Goal: Task Accomplishment & Management: Use online tool/utility

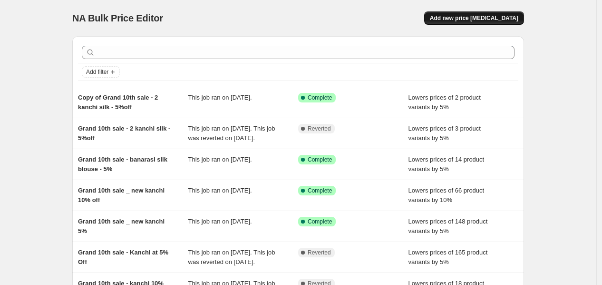
click at [509, 17] on span "Add new price [MEDICAL_DATA]" at bounding box center [474, 18] width 88 height 8
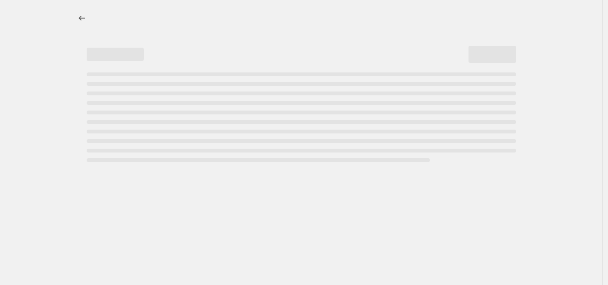
select select "percentage"
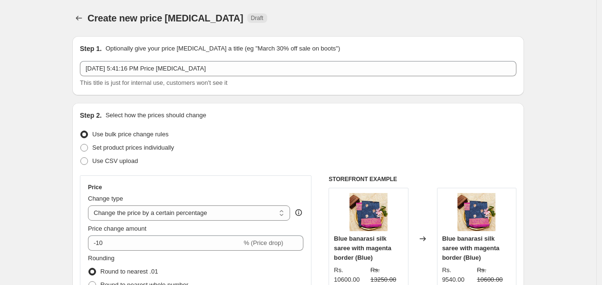
scroll to position [53, 0]
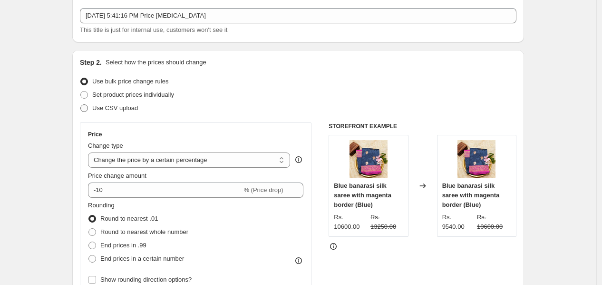
click at [87, 109] on span at bounding box center [84, 108] width 8 height 8
click at [81, 105] on input "Use CSV upload" at bounding box center [80, 104] width 0 height 0
radio input "true"
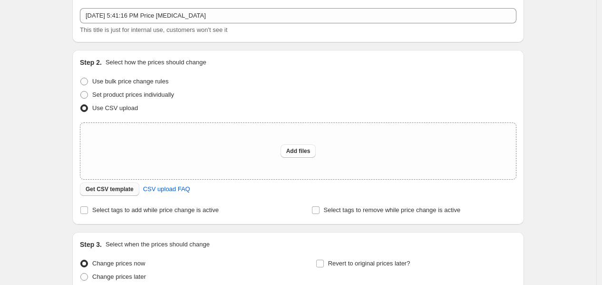
click at [111, 190] on span "Get CSV template" at bounding box center [110, 189] width 48 height 8
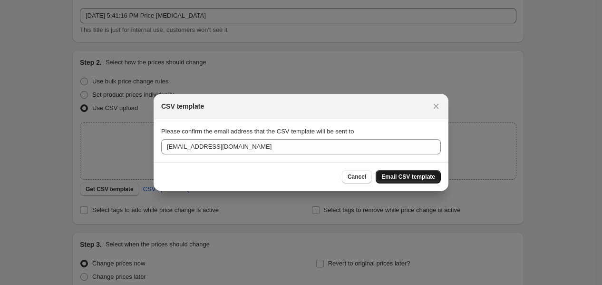
click at [420, 176] on span "Email CSV template" at bounding box center [409, 177] width 54 height 8
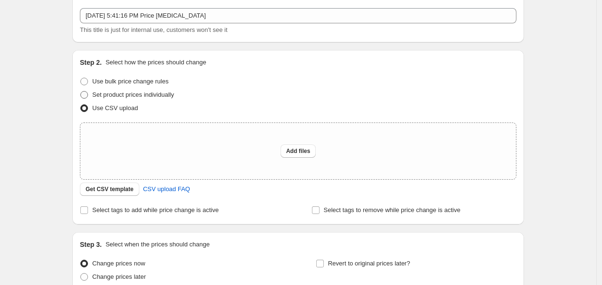
click at [87, 93] on span at bounding box center [84, 95] width 8 height 8
click at [81, 91] on input "Set product prices individually" at bounding box center [80, 91] width 0 height 0
radio input "true"
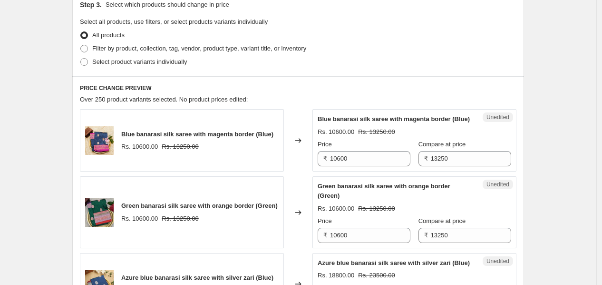
scroll to position [106, 0]
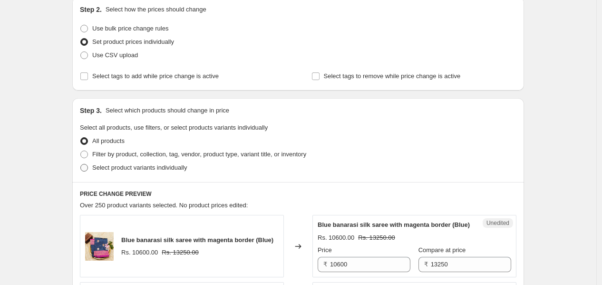
click at [88, 168] on span at bounding box center [84, 168] width 8 height 8
click at [81, 164] on input "Select product variants individually" at bounding box center [80, 164] width 0 height 0
radio input "true"
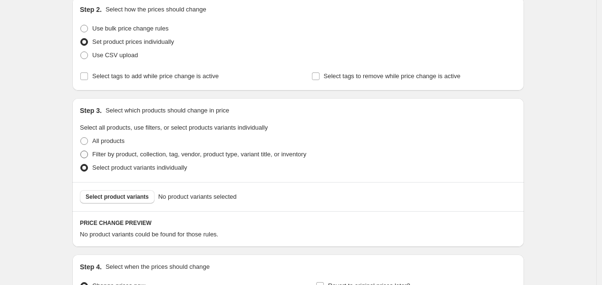
click at [87, 154] on span at bounding box center [84, 154] width 8 height 8
click at [81, 151] on input "Filter by product, collection, tag, vendor, product type, variant title, or inv…" at bounding box center [80, 150] width 0 height 0
radio input "true"
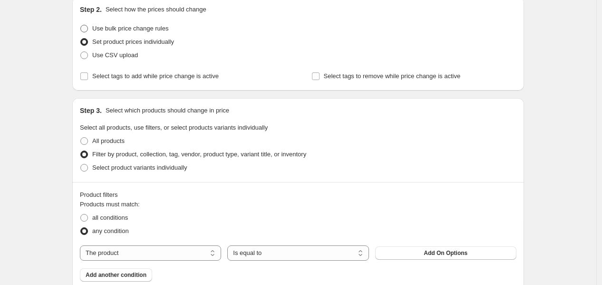
click at [92, 28] on label "Use bulk price change rules" at bounding box center [124, 28] width 88 height 13
click at [81, 25] on input "Use bulk price change rules" at bounding box center [80, 25] width 0 height 0
radio input "true"
select select "percentage"
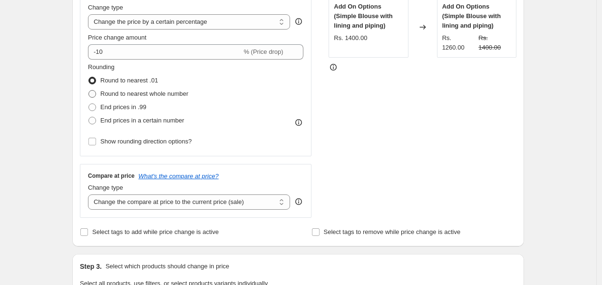
scroll to position [158, 0]
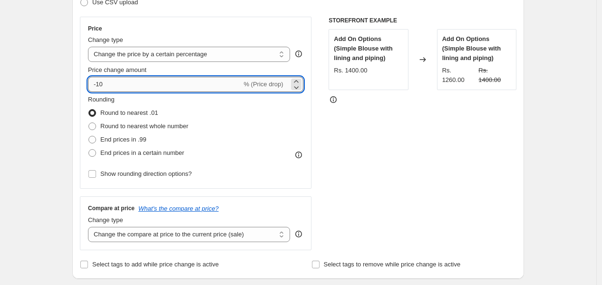
click at [131, 81] on input "-10" at bounding box center [165, 84] width 154 height 15
type input "-1"
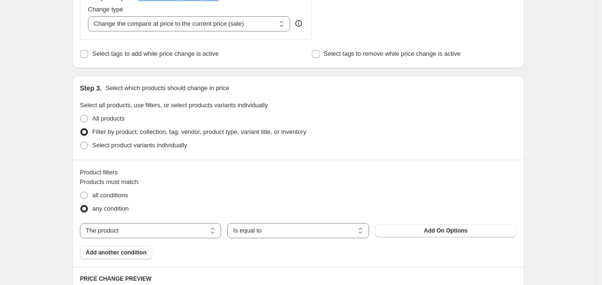
scroll to position [370, 0]
type input "-6"
click at [136, 226] on select "The product The product's collection The product's tag The product's vendor The…" at bounding box center [150, 229] width 141 height 15
click at [446, 224] on button "Add On Options" at bounding box center [445, 229] width 141 height 13
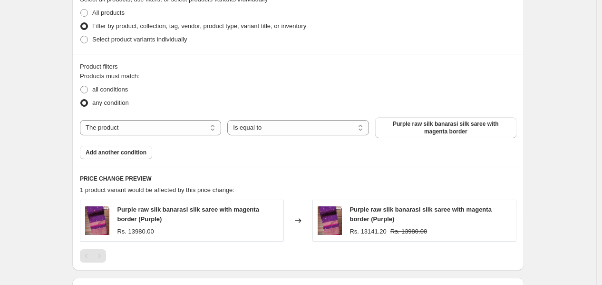
scroll to position [476, 0]
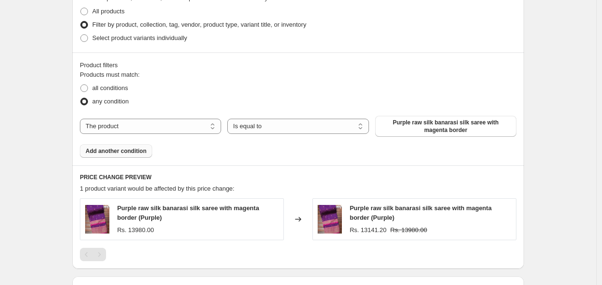
click at [123, 153] on span "Add another condition" at bounding box center [116, 151] width 61 height 8
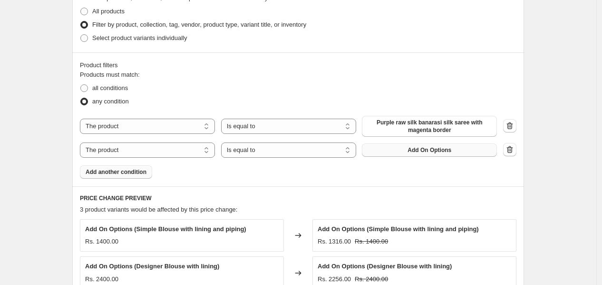
click at [418, 152] on span "Add On Options" at bounding box center [430, 150] width 44 height 8
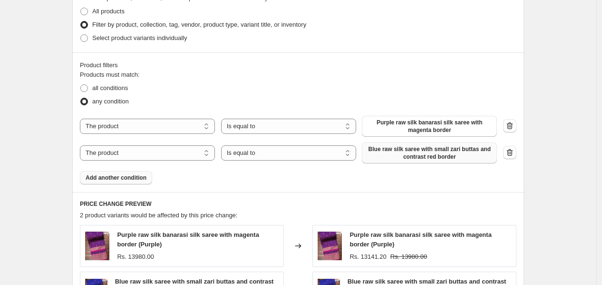
click at [135, 177] on span "Add another condition" at bounding box center [116, 178] width 61 height 8
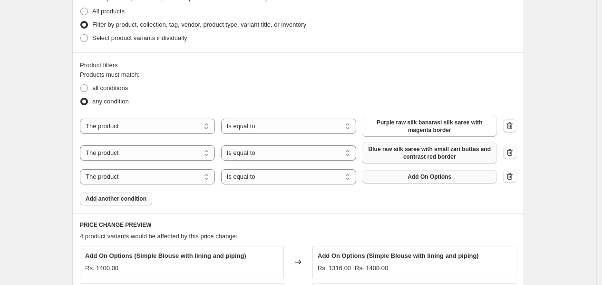
click at [422, 172] on button "Add On Options" at bounding box center [429, 176] width 135 height 13
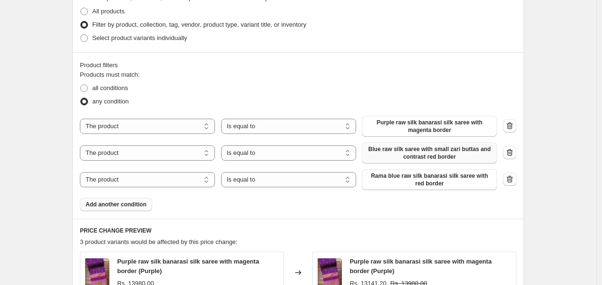
click at [140, 198] on button "Add another condition" at bounding box center [116, 203] width 72 height 13
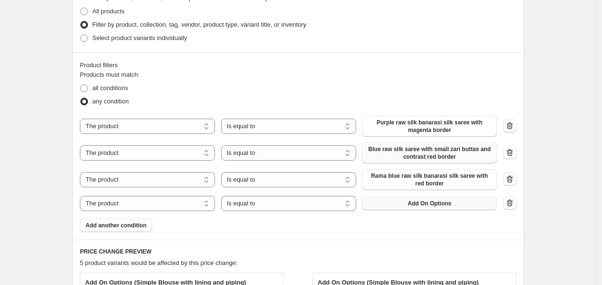
click at [450, 201] on span "Add On Options" at bounding box center [430, 203] width 44 height 8
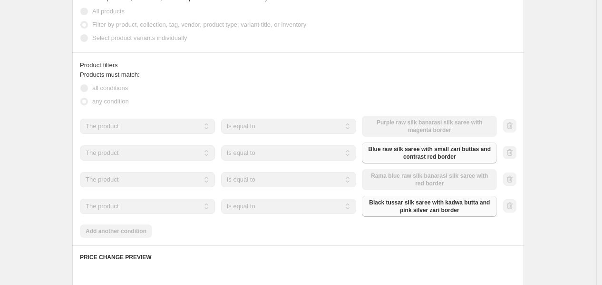
click at [139, 228] on div "Products must match: all conditions any condition The product The product's col…" at bounding box center [298, 153] width 437 height 167
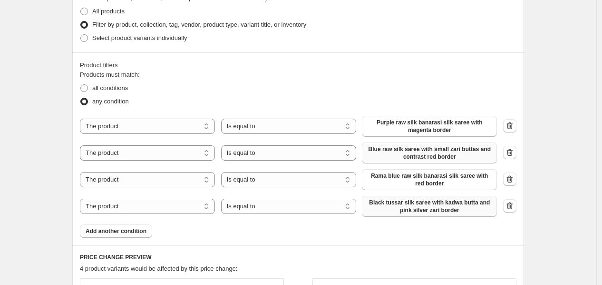
click at [139, 228] on span "Add another condition" at bounding box center [116, 231] width 61 height 8
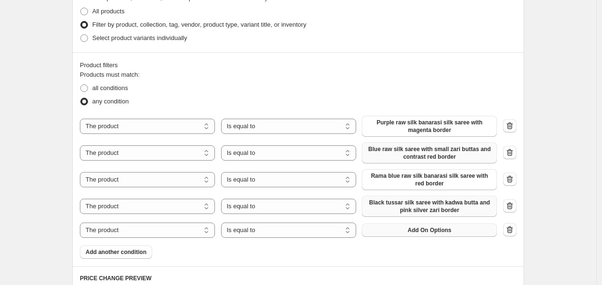
click at [422, 230] on span "Add On Options" at bounding box center [430, 230] width 44 height 8
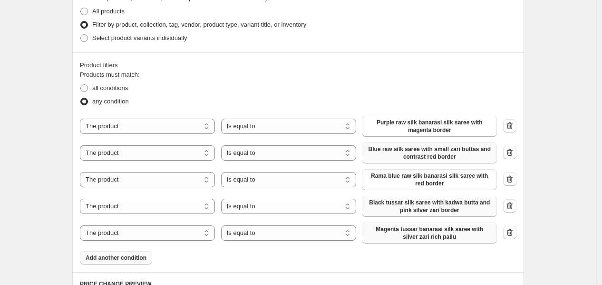
click at [145, 257] on span "Add another condition" at bounding box center [116, 258] width 61 height 8
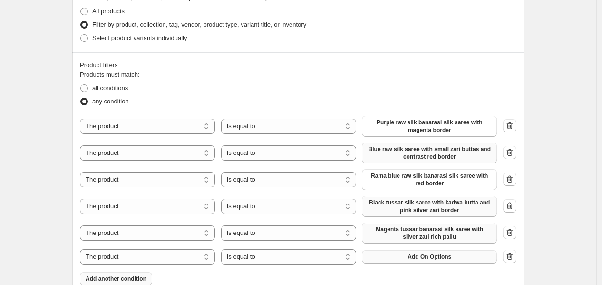
click at [433, 250] on button "Add On Options" at bounding box center [429, 256] width 135 height 13
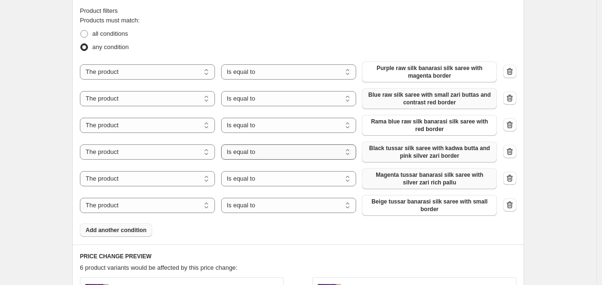
scroll to position [581, 0]
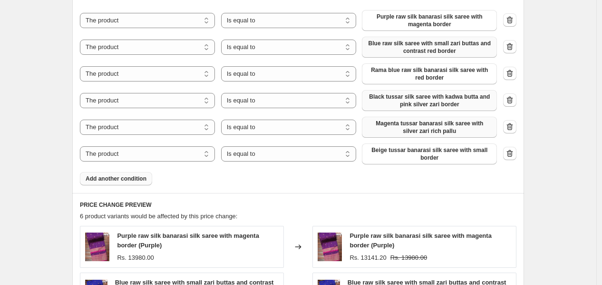
click at [123, 177] on span "Add another condition" at bounding box center [116, 179] width 61 height 8
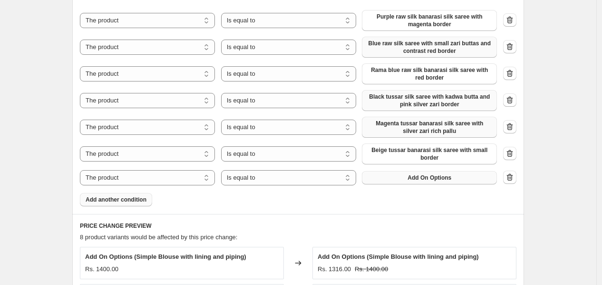
click at [444, 182] on button "Add On Options" at bounding box center [429, 177] width 135 height 13
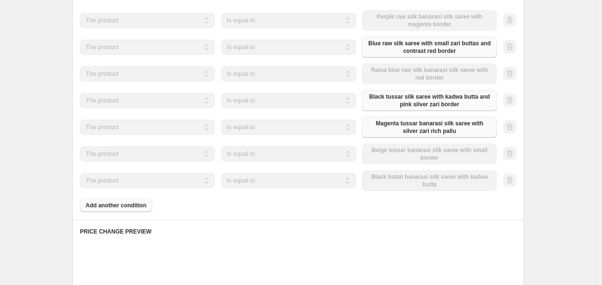
click at [135, 200] on div "Products must match: all conditions any condition The product The product's col…" at bounding box center [298, 87] width 437 height 247
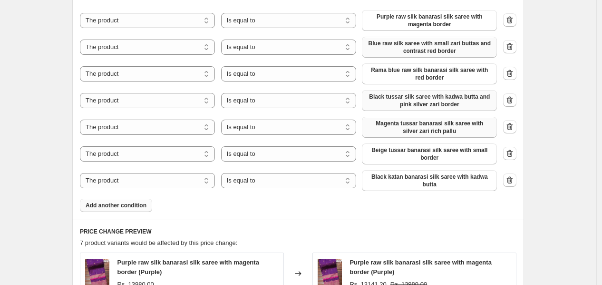
click at [134, 205] on span "Add another condition" at bounding box center [116, 205] width 61 height 8
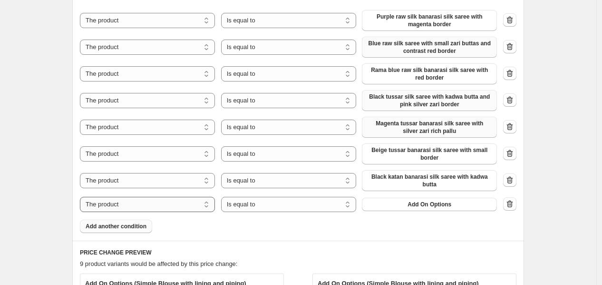
click at [196, 206] on select "The product The product's collection The product's tag The product's vendor The…" at bounding box center [147, 204] width 135 height 15
click at [227, 220] on div "Products must match: all conditions any condition The product The product's col…" at bounding box center [298, 98] width 437 height 268
click at [474, 200] on button "Add On Options" at bounding box center [429, 203] width 135 height 13
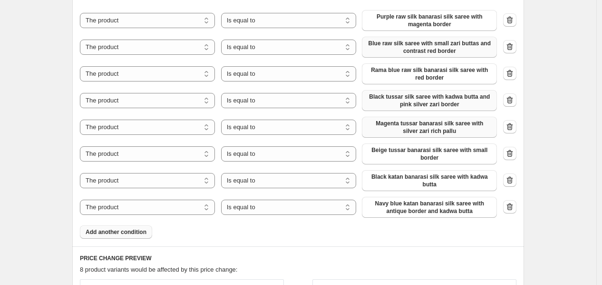
click at [135, 231] on span "Add another condition" at bounding box center [116, 232] width 61 height 8
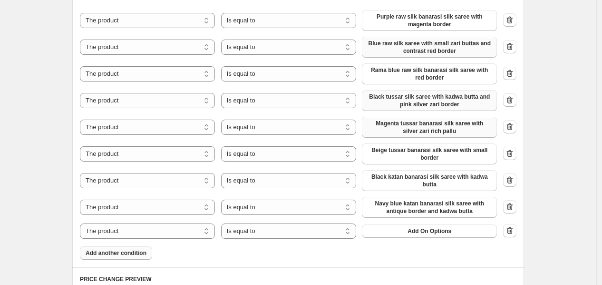
click at [422, 238] on div "The product The product's collection The product's tag The product's vendor The…" at bounding box center [288, 230] width 417 height 15
click at [432, 230] on span "Add On Options" at bounding box center [430, 231] width 44 height 8
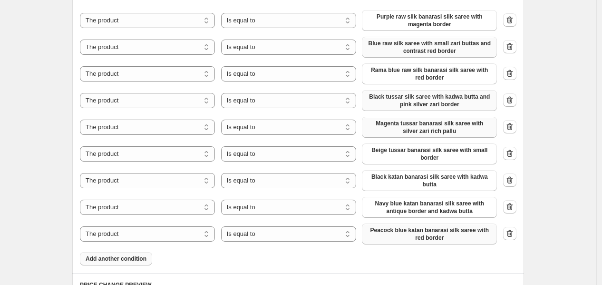
scroll to position [687, 0]
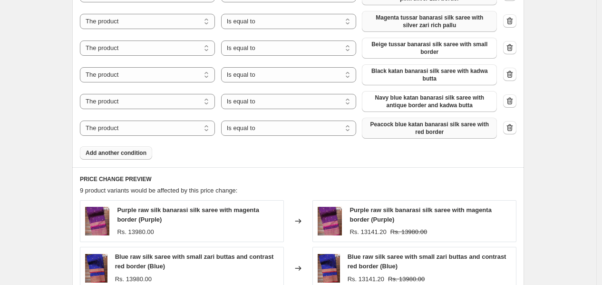
click at [121, 152] on span "Add another condition" at bounding box center [116, 153] width 61 height 8
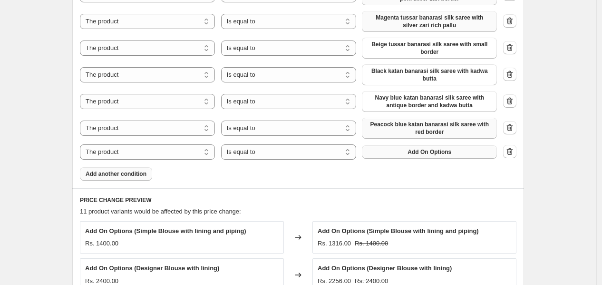
click at [433, 150] on span "Add On Options" at bounding box center [430, 152] width 44 height 8
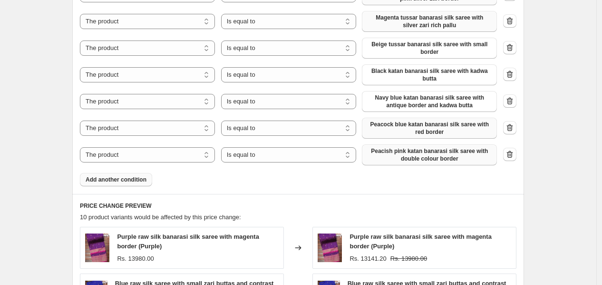
click at [98, 182] on span "Add another condition" at bounding box center [116, 180] width 61 height 8
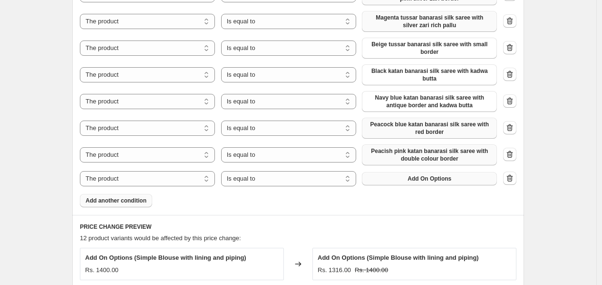
click at [405, 180] on button "Add On Options" at bounding box center [429, 178] width 135 height 13
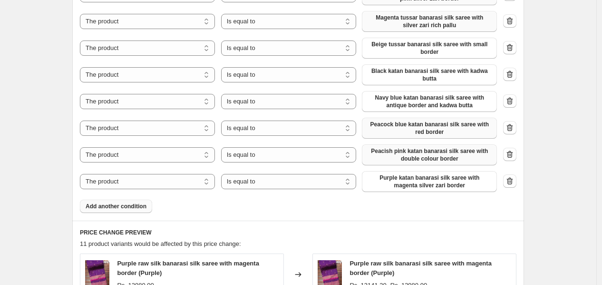
click at [126, 195] on div "Products must match: all conditions any condition The product The product's col…" at bounding box center [298, 36] width 437 height 354
click at [122, 210] on button "Add another condition" at bounding box center [116, 205] width 72 height 13
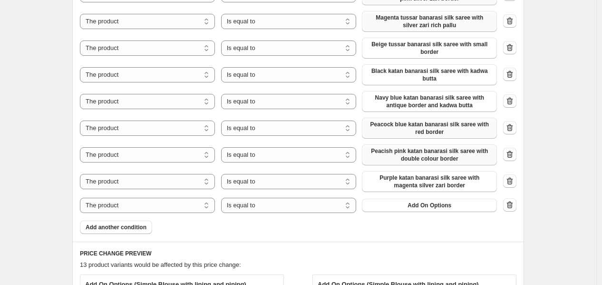
click at [415, 212] on div "The product The product's collection The product's tag The product's vendor The…" at bounding box center [288, 204] width 417 height 15
click at [416, 207] on span "Add On Options" at bounding box center [430, 205] width 44 height 8
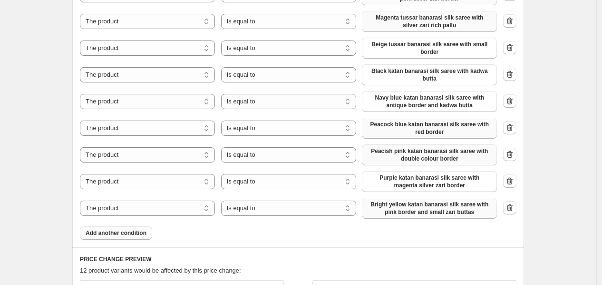
click at [127, 233] on span "Add another condition" at bounding box center [116, 233] width 61 height 8
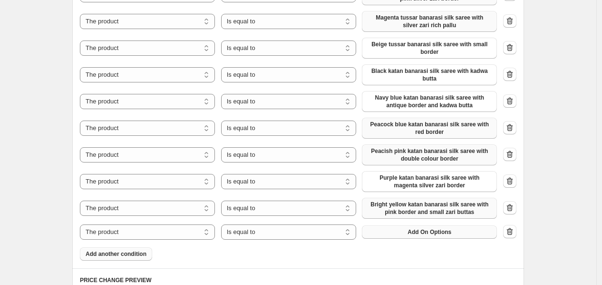
click at [436, 227] on button "Add On Options" at bounding box center [429, 231] width 135 height 13
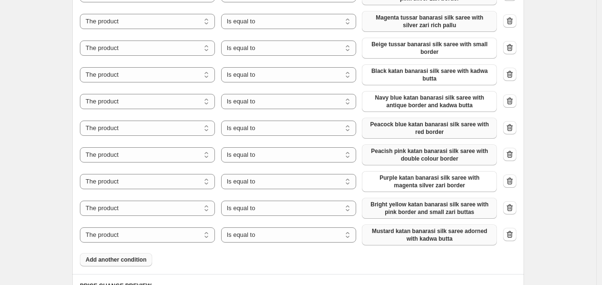
click at [136, 256] on span "Add another condition" at bounding box center [116, 260] width 61 height 8
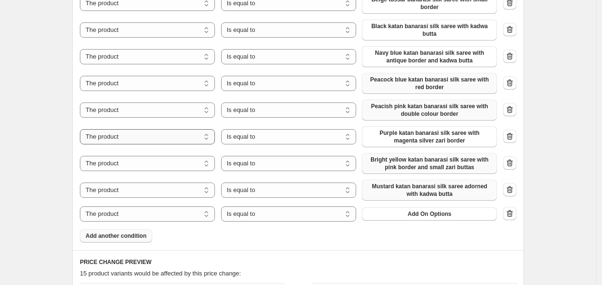
scroll to position [793, 0]
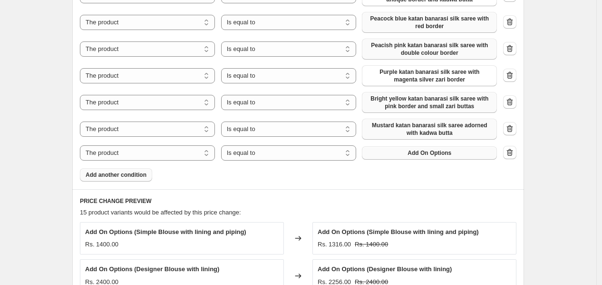
click at [453, 147] on button "Add On Options" at bounding box center [429, 152] width 135 height 13
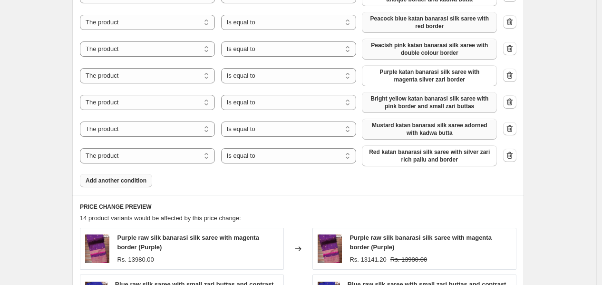
click at [119, 182] on span "Add another condition" at bounding box center [116, 181] width 61 height 8
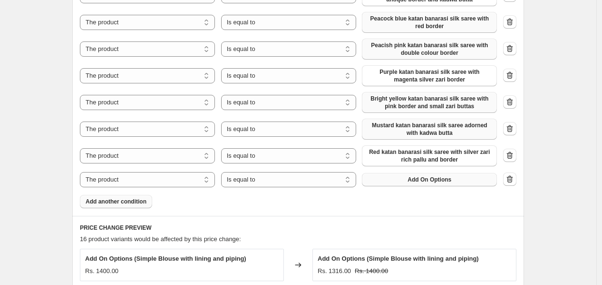
click at [469, 177] on button "Add On Options" at bounding box center [429, 179] width 135 height 13
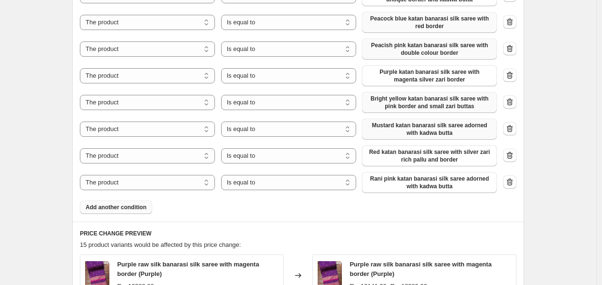
click at [127, 202] on button "Add another condition" at bounding box center [116, 206] width 72 height 13
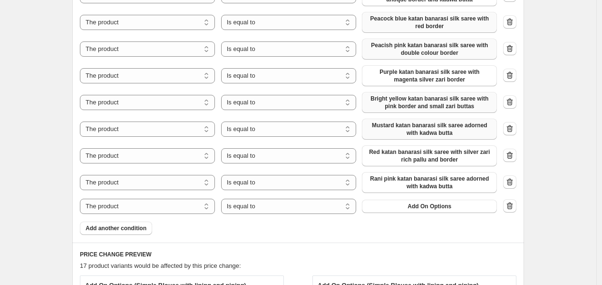
click at [438, 214] on div "The product The product's collection The product's tag The product's vendor The…" at bounding box center [288, 205] width 417 height 15
click at [437, 210] on button "Add On Options" at bounding box center [429, 205] width 135 height 13
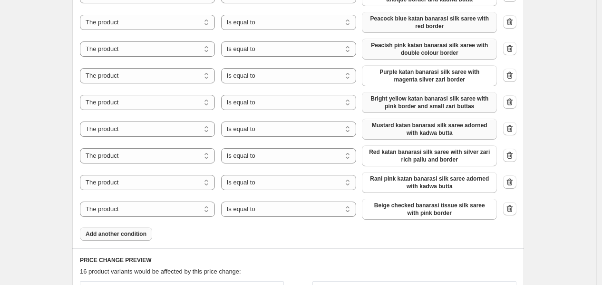
click at [126, 237] on span "Add another condition" at bounding box center [116, 234] width 61 height 8
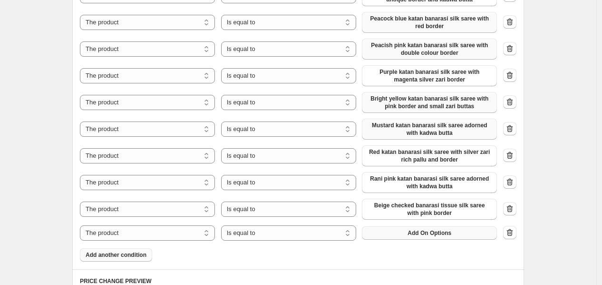
click at [427, 237] on button "Add On Options" at bounding box center [429, 232] width 135 height 13
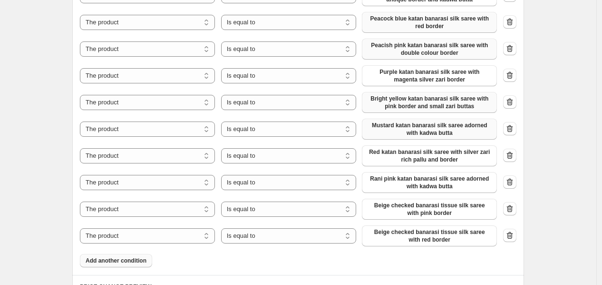
click at [142, 265] on button "Add another condition" at bounding box center [116, 260] width 72 height 13
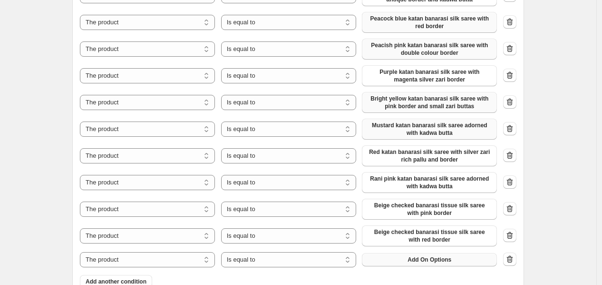
click at [469, 258] on button "Add On Options" at bounding box center [429, 259] width 135 height 13
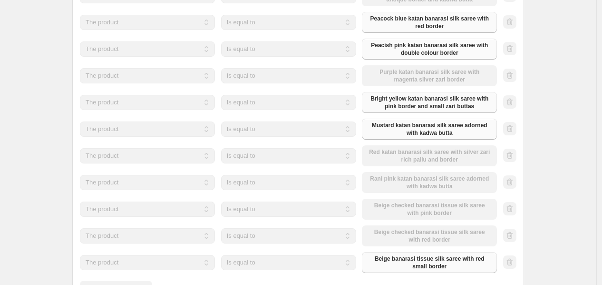
click at [381, 108] on div "The product The product's collection The product's tag The product's vendor The…" at bounding box center [288, 102] width 417 height 21
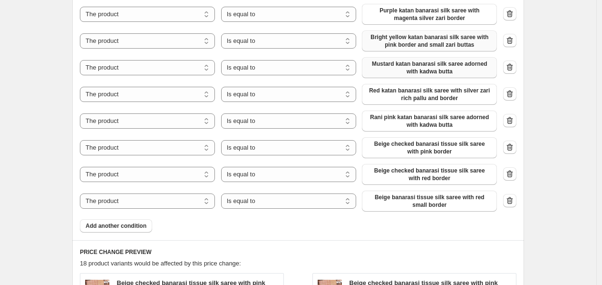
scroll to position [952, 0]
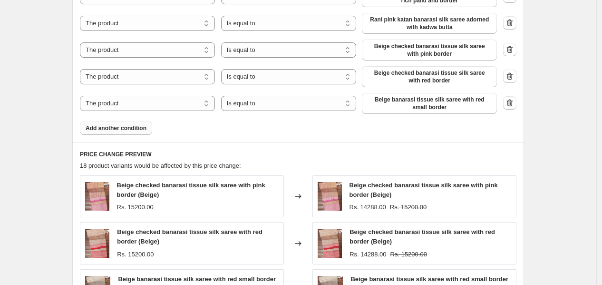
click at [113, 126] on span "Add another condition" at bounding box center [116, 128] width 61 height 8
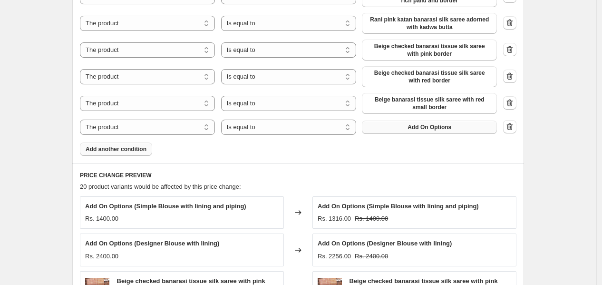
click at [397, 127] on button "Add On Options" at bounding box center [429, 126] width 135 height 13
click at [515, 125] on icon "button" at bounding box center [510, 127] width 10 height 10
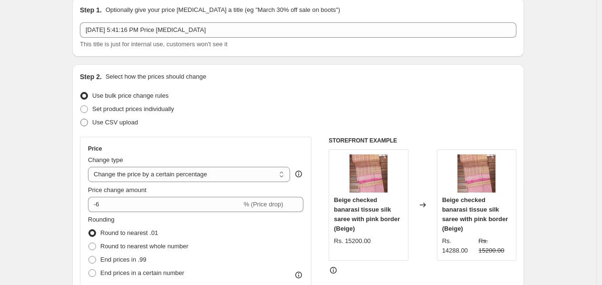
scroll to position [0, 0]
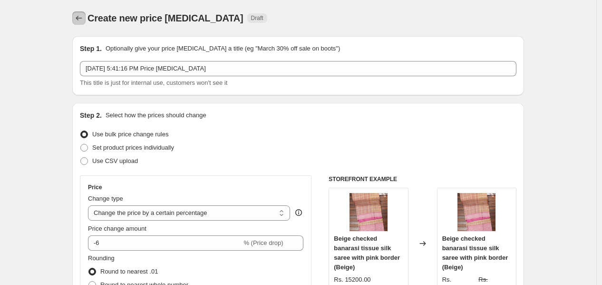
click at [83, 20] on icon "Price change jobs" at bounding box center [79, 18] width 10 height 10
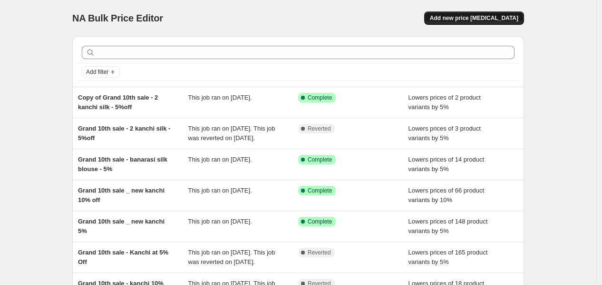
click at [482, 20] on span "Add new price [MEDICAL_DATA]" at bounding box center [474, 18] width 88 height 8
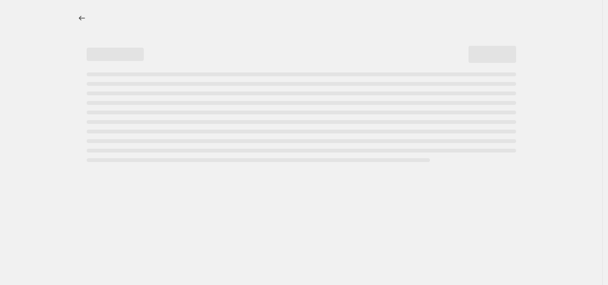
select select "percentage"
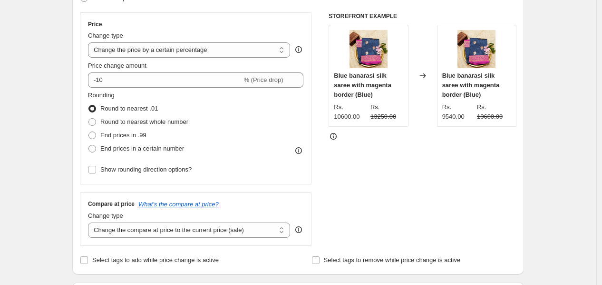
scroll to position [158, 0]
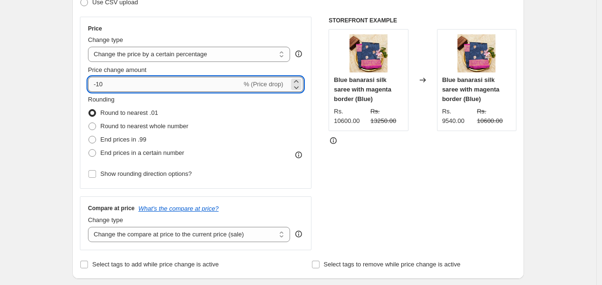
click at [117, 87] on input "-10" at bounding box center [165, 84] width 154 height 15
type input "-1"
type input "-5"
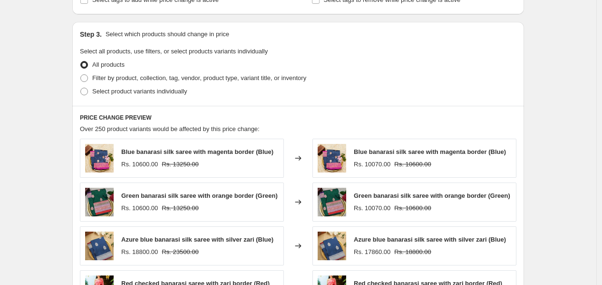
scroll to position [476, 0]
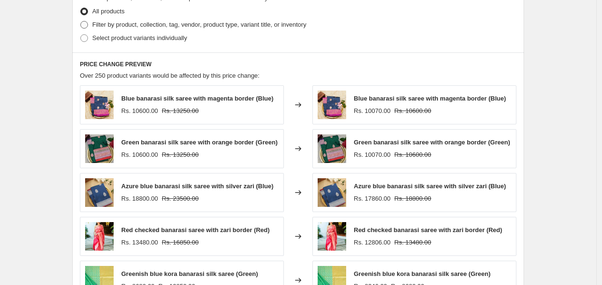
click at [88, 24] on span at bounding box center [84, 25] width 8 height 8
click at [81, 21] on input "Filter by product, collection, tag, vendor, product type, variant title, or inv…" at bounding box center [80, 21] width 0 height 0
radio input "true"
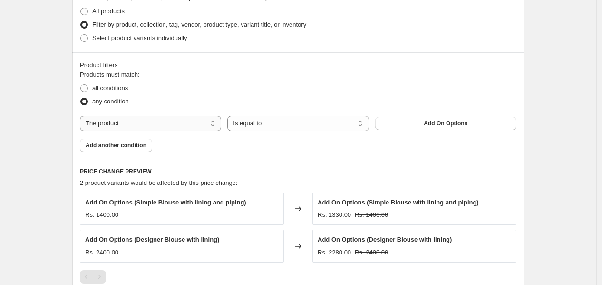
drag, startPoint x: 164, startPoint y: 119, endPoint x: 161, endPoint y: 123, distance: 5.1
click at [164, 119] on select "The product The product's collection The product's tag The product's vendor The…" at bounding box center [150, 123] width 141 height 15
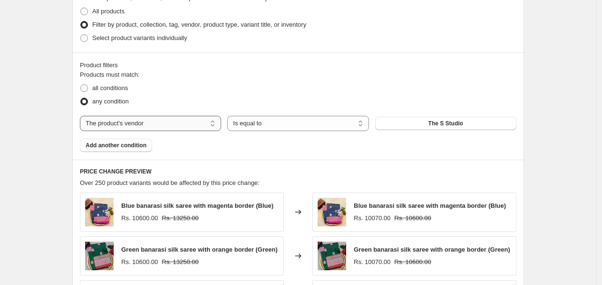
click at [131, 121] on select "The product The product's collection The product's tag The product's vendor The…" at bounding box center [150, 123] width 141 height 15
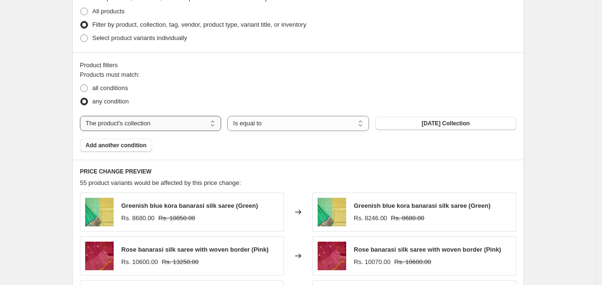
click at [142, 127] on select "The product The product's collection The product's tag The product's vendor The…" at bounding box center [150, 123] width 141 height 15
select select "tag"
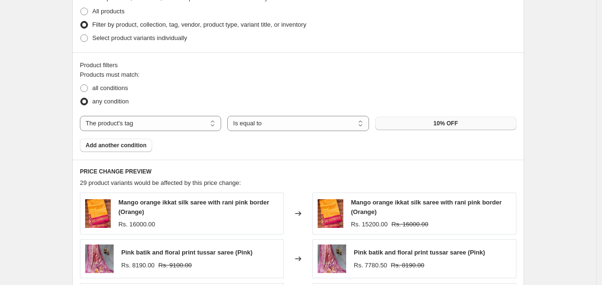
click at [462, 129] on button "10% OFF" at bounding box center [445, 123] width 141 height 13
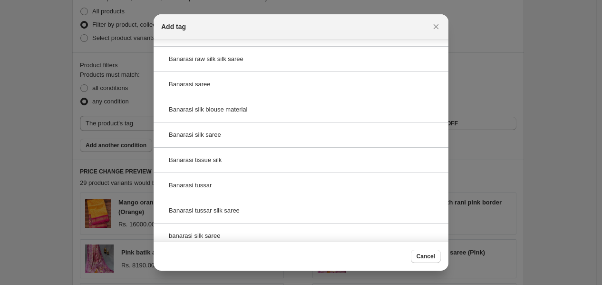
scroll to position [232, 0]
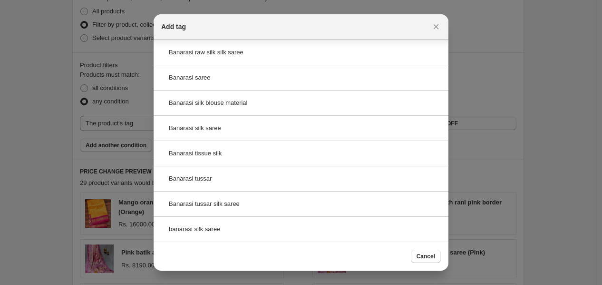
type input "banarasi"
click at [438, 28] on icon "Close" at bounding box center [436, 26] width 5 height 5
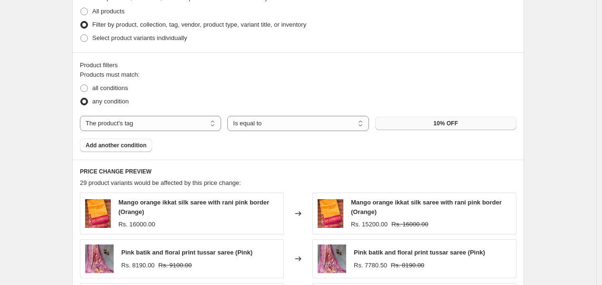
click at [404, 120] on button "10% OFF" at bounding box center [445, 123] width 141 height 13
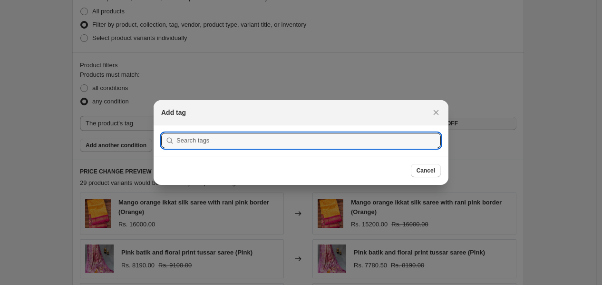
scroll to position [0, 0]
click at [196, 134] on input ":rcp:" at bounding box center [309, 140] width 265 height 15
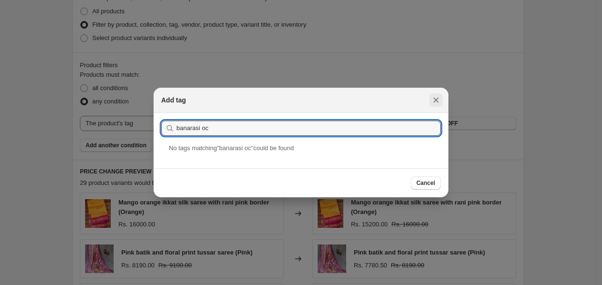
type input "banarasi oc"
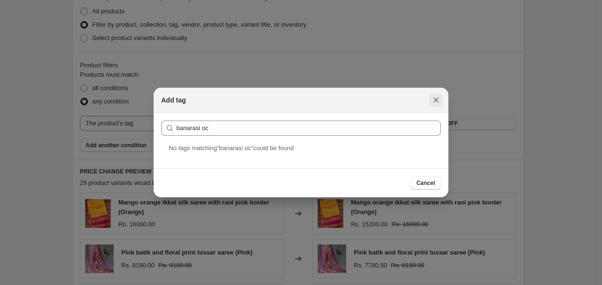
click at [435, 105] on icon "Close" at bounding box center [437, 100] width 10 height 10
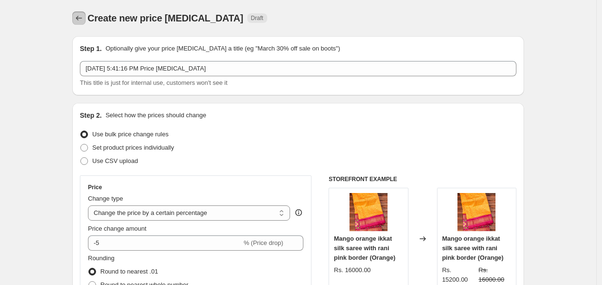
click at [79, 16] on icon "Price change jobs" at bounding box center [79, 18] width 10 height 10
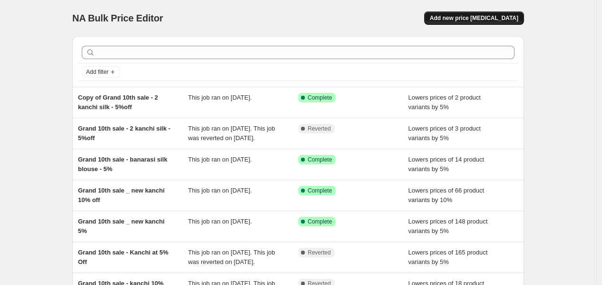
click at [490, 14] on span "Add new price [MEDICAL_DATA]" at bounding box center [474, 18] width 88 height 8
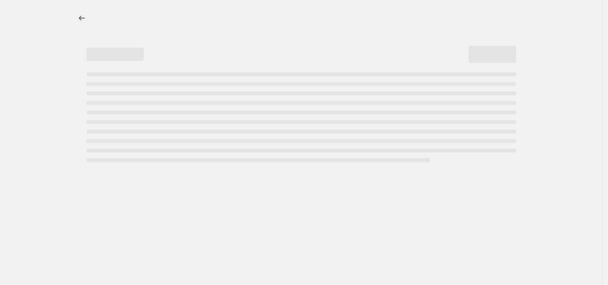
select select "percentage"
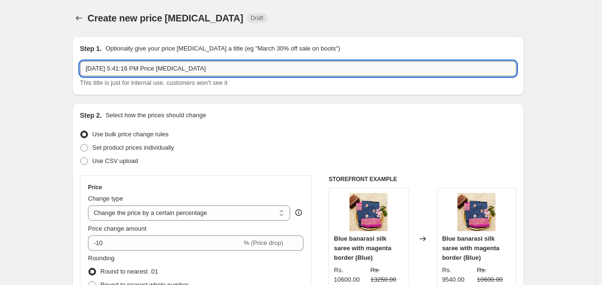
click at [202, 67] on input "[DATE] 5:41:16 PM Price [MEDICAL_DATA]" at bounding box center [298, 68] width 437 height 15
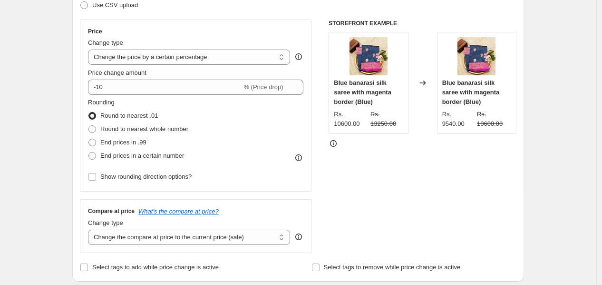
scroll to position [158, 0]
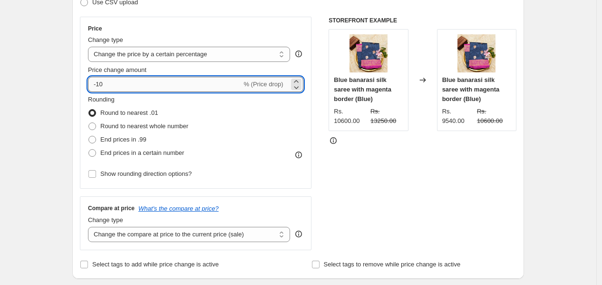
click at [151, 88] on input "-10" at bounding box center [165, 84] width 154 height 15
type input "-1"
type input "-5"
click at [88, 128] on div "Price Change type Change the price to a certain amount Change the price by a ce…" at bounding box center [196, 103] width 232 height 172
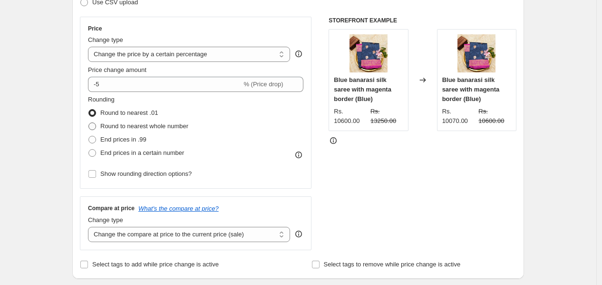
click at [94, 125] on span at bounding box center [92, 126] width 8 height 8
click at [89, 123] on input "Round to nearest whole number" at bounding box center [88, 122] width 0 height 0
radio input "true"
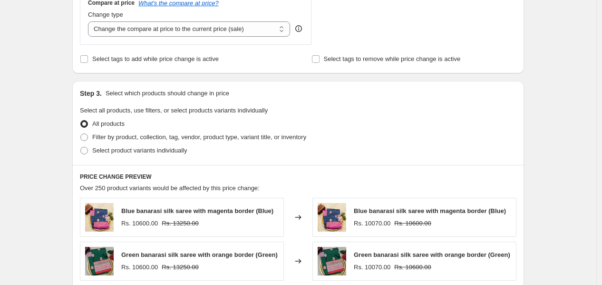
scroll to position [423, 0]
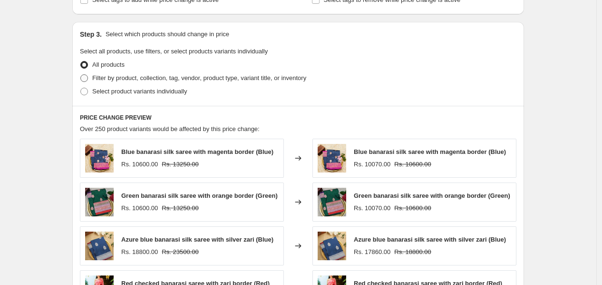
click at [86, 81] on span at bounding box center [84, 78] width 8 height 8
click at [81, 75] on input "Filter by product, collection, tag, vendor, product type, variant title, or inv…" at bounding box center [80, 74] width 0 height 0
radio input "true"
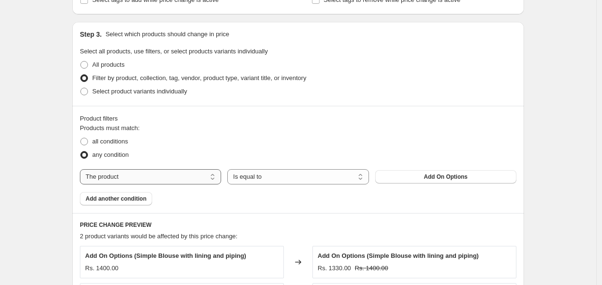
click at [191, 174] on select "The product The product's collection The product's tag The product's vendor The…" at bounding box center [150, 176] width 141 height 15
select select "tag"
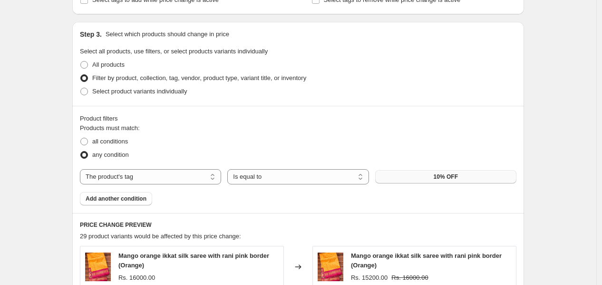
click at [417, 178] on button "10% OFF" at bounding box center [445, 176] width 141 height 13
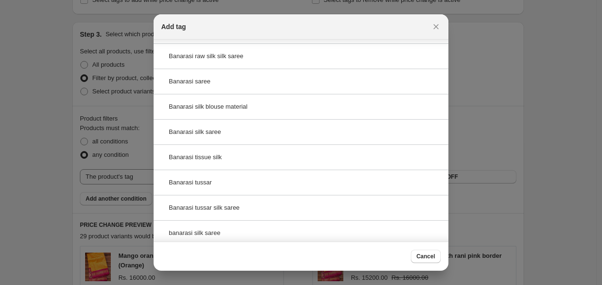
scroll to position [258, 0]
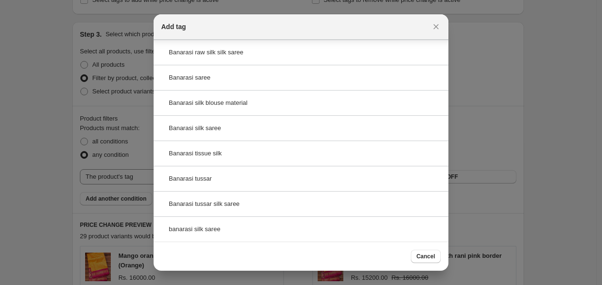
type input "banarasi"
click at [32, 74] on div at bounding box center [301, 142] width 602 height 285
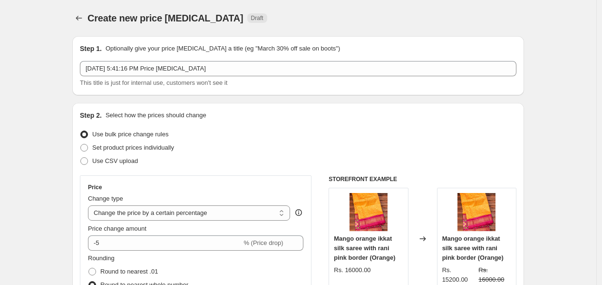
scroll to position [423, 0]
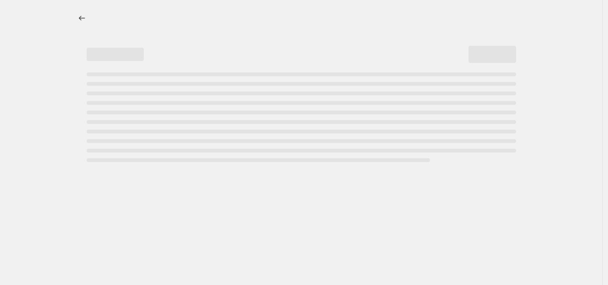
select select "percentage"
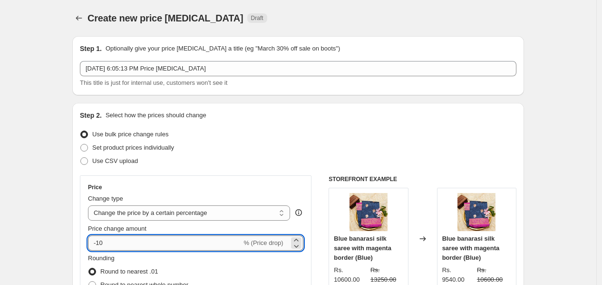
click at [131, 235] on input "-10" at bounding box center [165, 242] width 154 height 15
type input "-1"
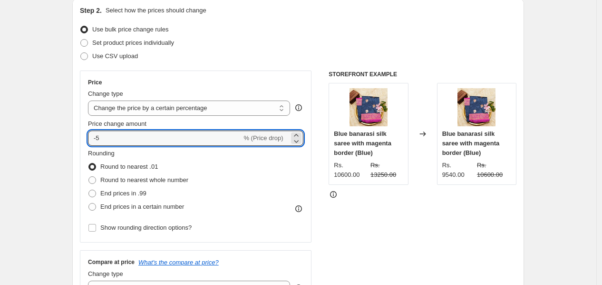
scroll to position [106, 0]
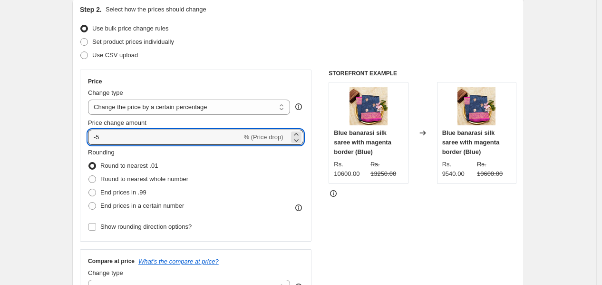
type input "-5"
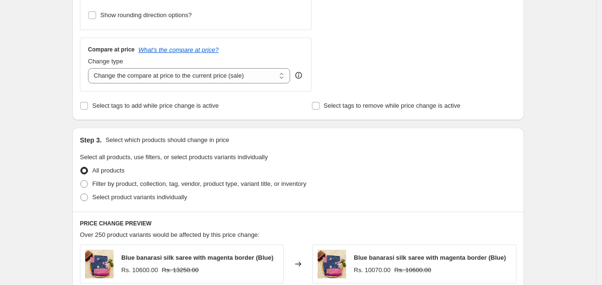
scroll to position [211, 0]
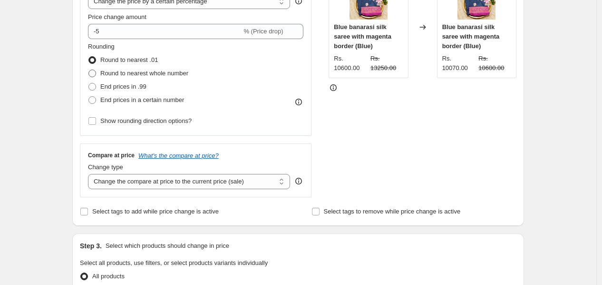
click at [96, 73] on span at bounding box center [92, 73] width 8 height 8
click at [89, 70] on input "Round to nearest whole number" at bounding box center [88, 69] width 0 height 0
radio input "true"
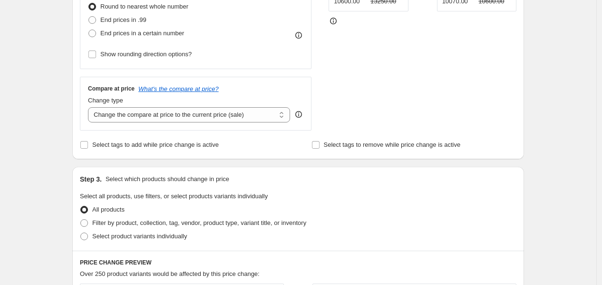
scroll to position [370, 0]
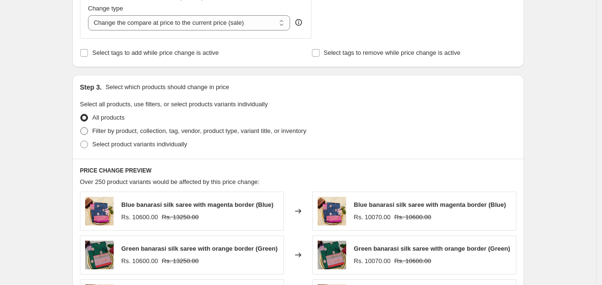
click at [83, 133] on span at bounding box center [84, 131] width 8 height 8
click at [81, 128] on input "Filter by product, collection, tag, vendor, product type, variant title, or inv…" at bounding box center [80, 127] width 0 height 0
radio input "true"
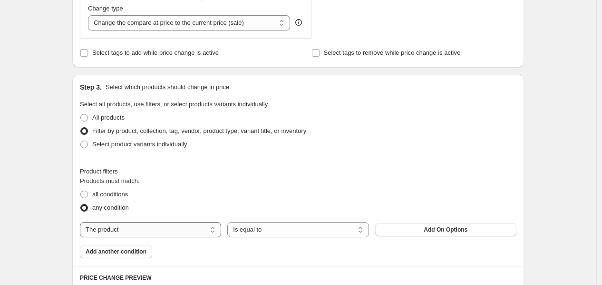
click at [138, 235] on select "The product The product's collection The product's tag The product's vendor The…" at bounding box center [150, 229] width 141 height 15
select select "tag"
click at [416, 227] on button "10% OFF" at bounding box center [445, 229] width 141 height 13
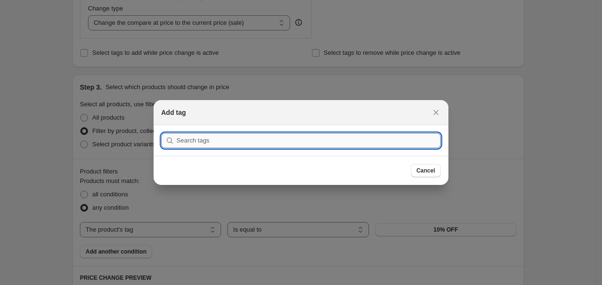
click at [229, 146] on input ":r18:" at bounding box center [309, 140] width 265 height 15
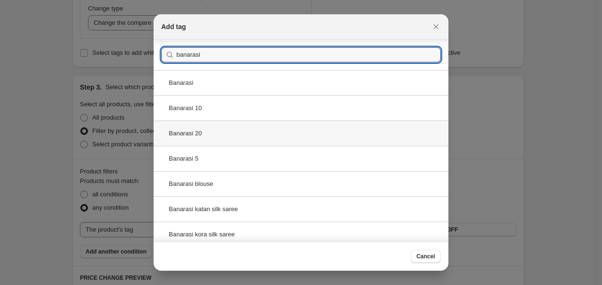
scroll to position [106, 0]
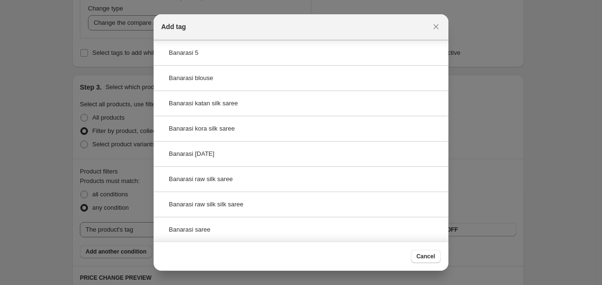
type input "banarasi"
click at [212, 142] on div "Banarasi [DATE]" at bounding box center [301, 153] width 295 height 25
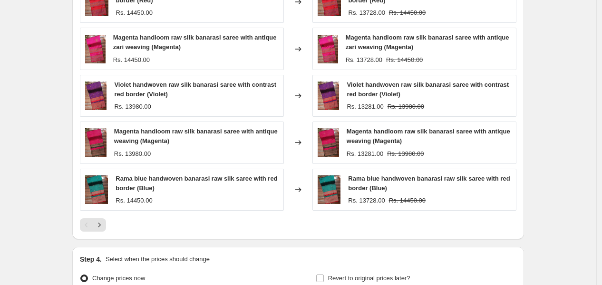
scroll to position [790, 0]
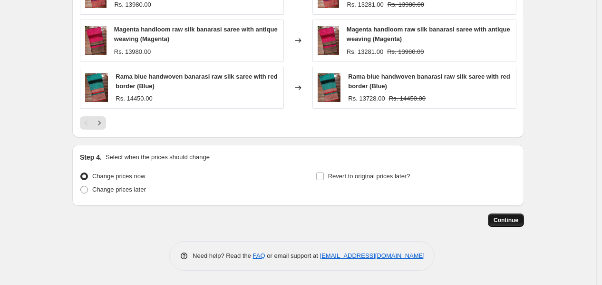
click at [512, 220] on span "Continue" at bounding box center [506, 220] width 25 height 8
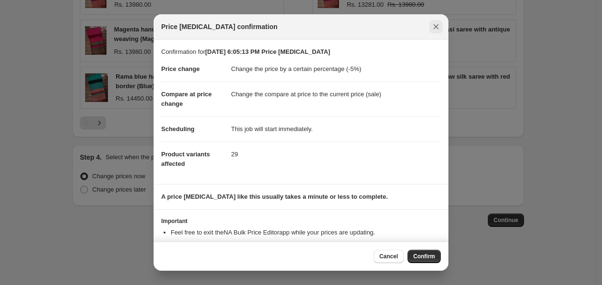
click at [438, 27] on icon "Close" at bounding box center [437, 27] width 10 height 10
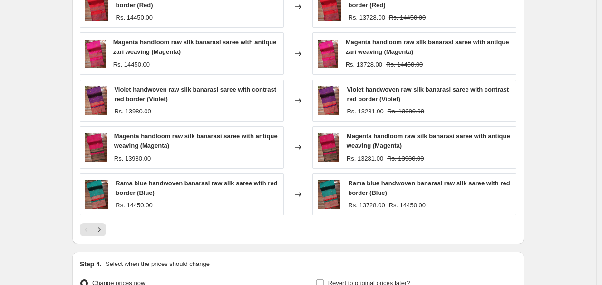
scroll to position [790, 0]
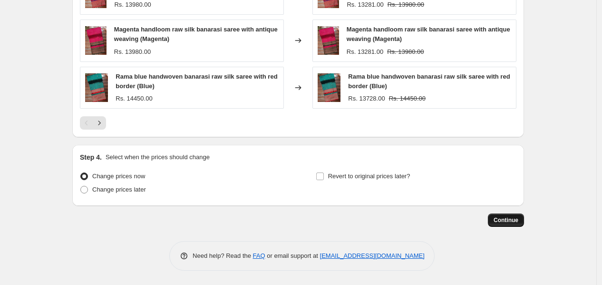
click at [508, 216] on span "Continue" at bounding box center [506, 220] width 25 height 8
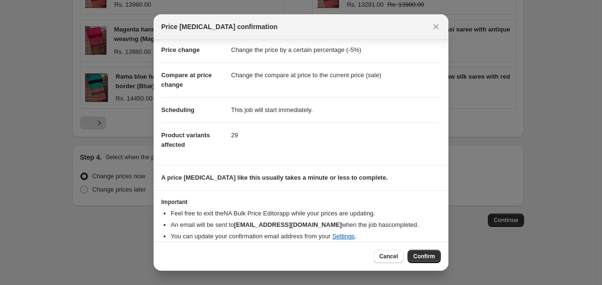
scroll to position [28, 0]
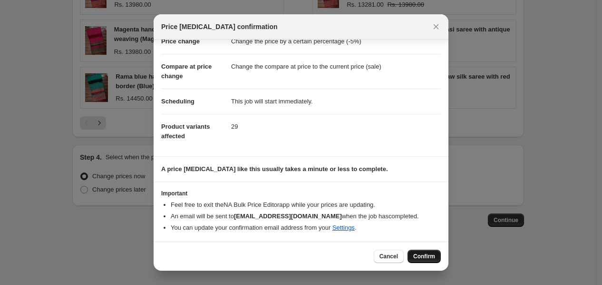
click at [417, 254] on span "Confirm" at bounding box center [424, 256] width 22 height 8
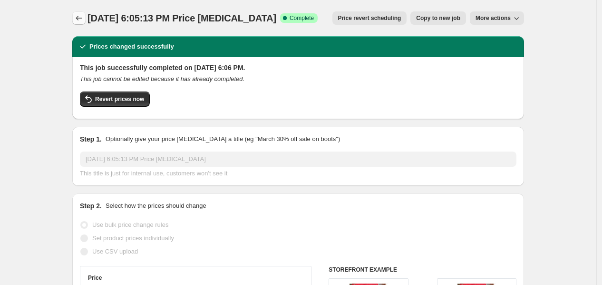
click at [78, 17] on icon "Price change jobs" at bounding box center [79, 18] width 10 height 10
